Goal: Task Accomplishment & Management: Manage account settings

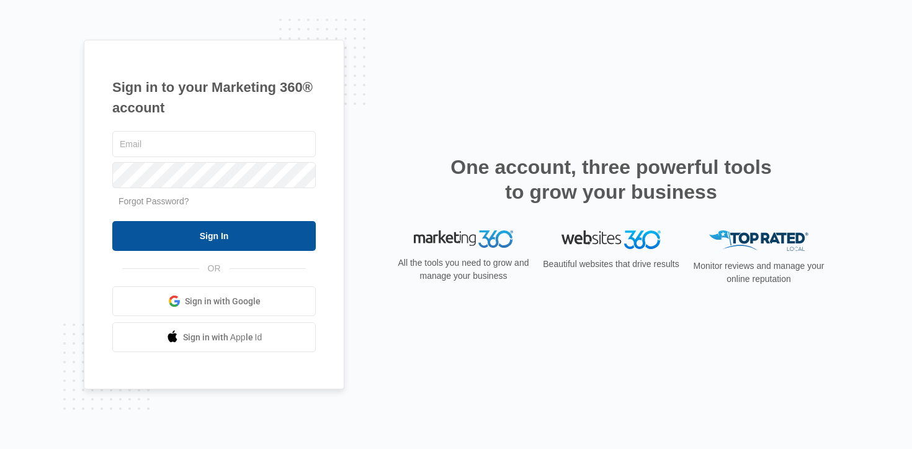
type input "[EMAIL_ADDRESS][PERSON_NAME][DOMAIN_NAME]"
click at [189, 233] on input "Sign In" at bounding box center [214, 236] width 204 height 30
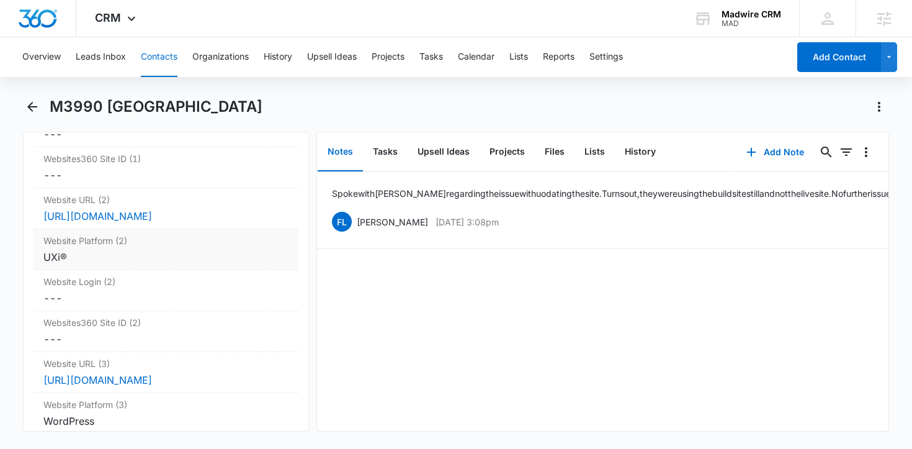
scroll to position [5109, 0]
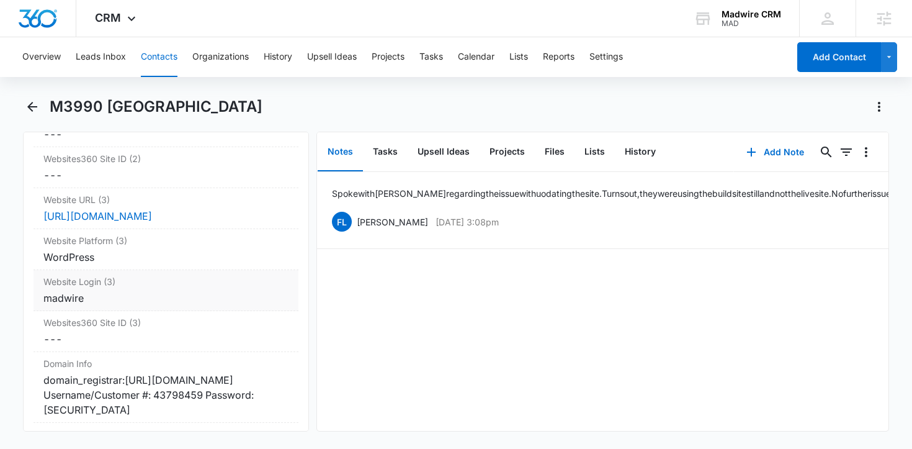
click at [116, 293] on div "madwire" at bounding box center [166, 297] width 246 height 15
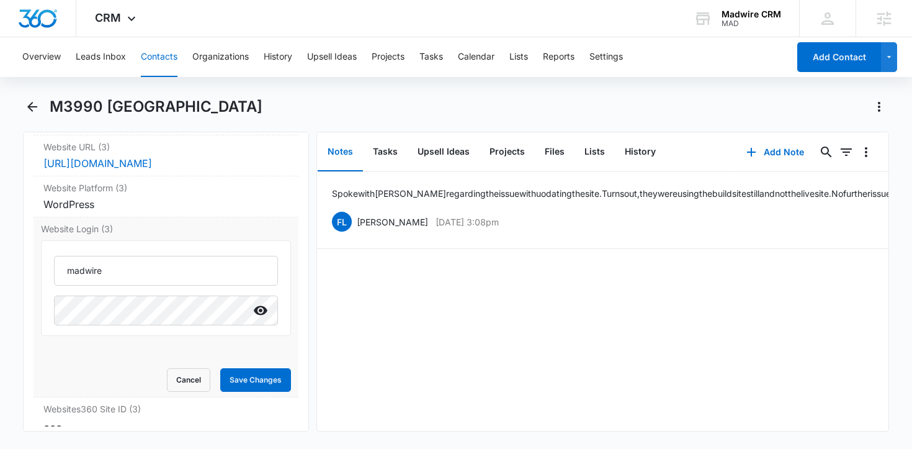
scroll to position [5165, 0]
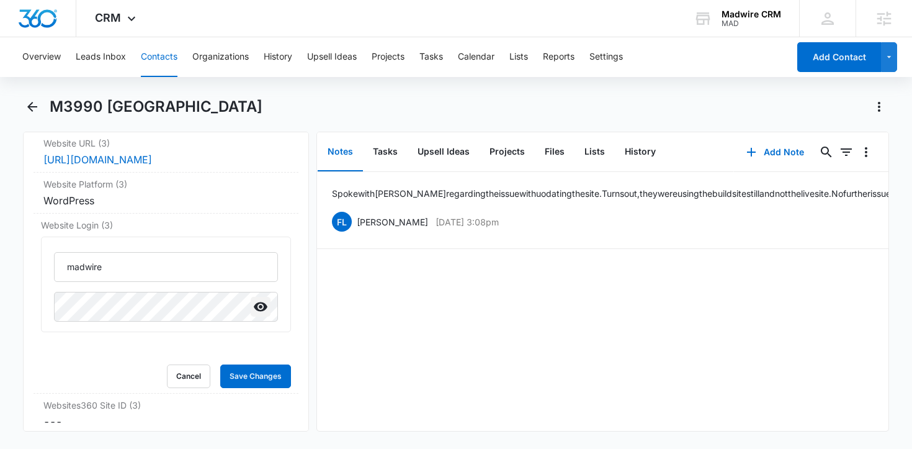
click at [260, 311] on icon "Show" at bounding box center [261, 306] width 14 height 9
